Goal: Task Accomplishment & Management: Manage account settings

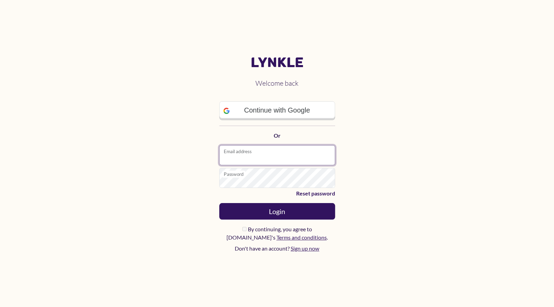
click at [251, 153] on input "Email address" at bounding box center [277, 155] width 116 height 20
type input "**********"
click at [318, 194] on link "Reset password" at bounding box center [277, 193] width 116 height 8
